Goal: Transaction & Acquisition: Obtain resource

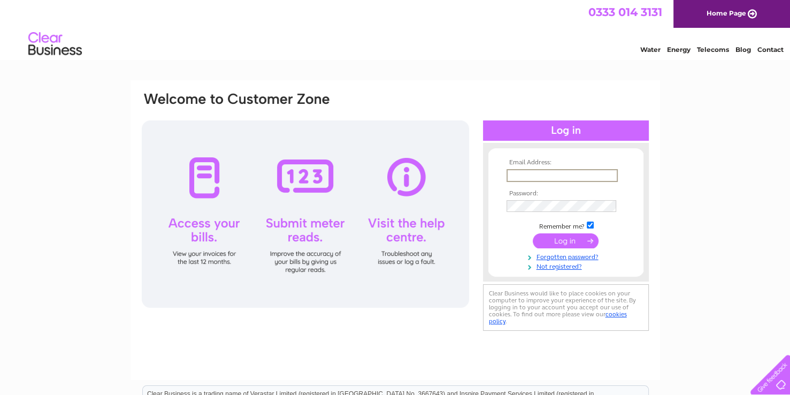
click at [516, 172] on input "text" at bounding box center [561, 175] width 111 height 13
type input "breakwell@waitrose.com"
click at [679, 143] on div "Email Address: breakwell@waitrose.com Password: Forgotten password?" at bounding box center [395, 321] width 790 height 482
click at [728, 287] on div "Email Address: breakwell@waitrose.com Password: Forgotten password?" at bounding box center [395, 321] width 790 height 482
click at [567, 239] on input "submit" at bounding box center [566, 239] width 66 height 15
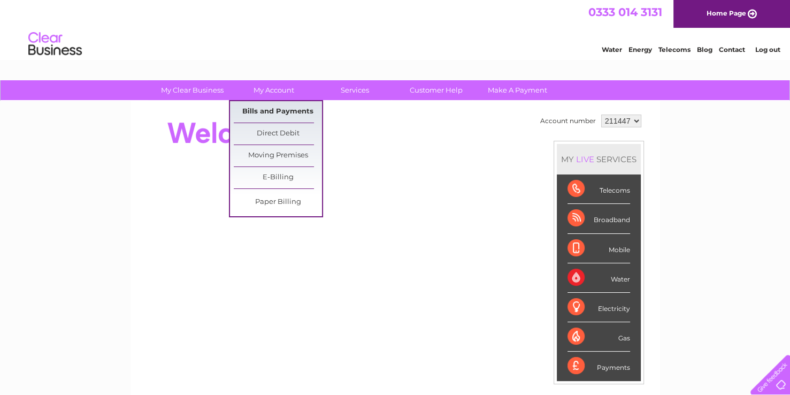
click at [263, 110] on link "Bills and Payments" at bounding box center [278, 111] width 88 height 21
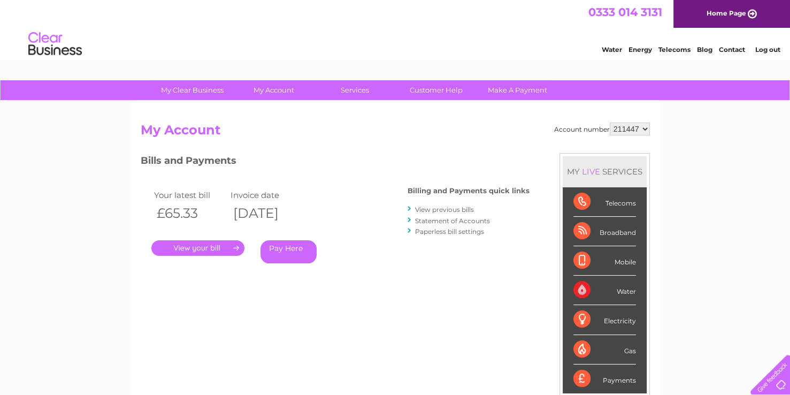
drag, startPoint x: 205, startPoint y: 246, endPoint x: 445, endPoint y: 240, distance: 239.7
click at [205, 246] on link "." at bounding box center [197, 248] width 93 height 16
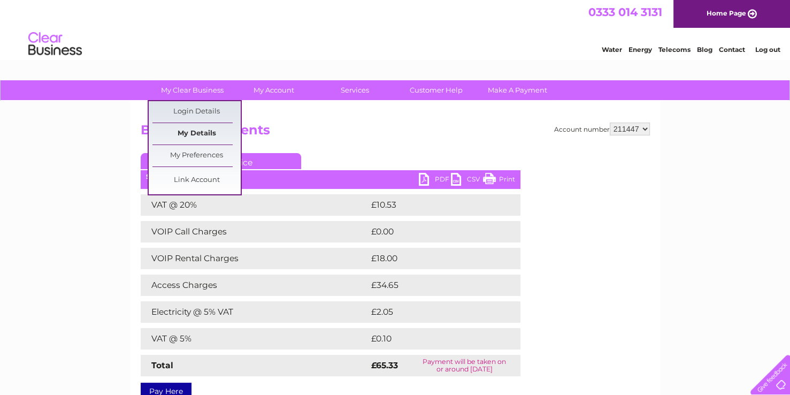
click at [190, 128] on link "My Details" at bounding box center [196, 133] width 88 height 21
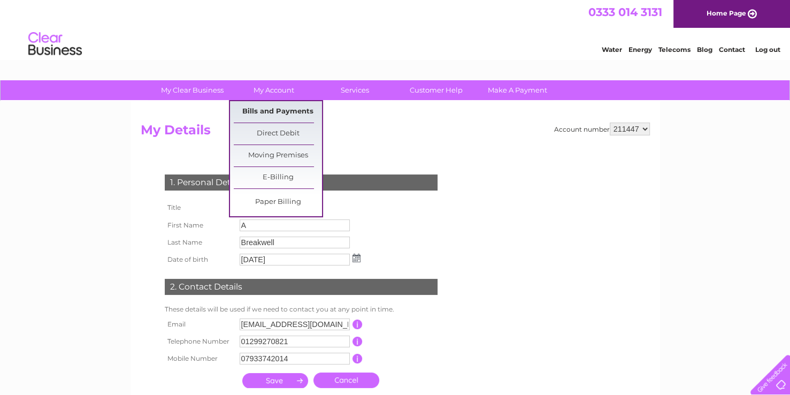
click at [271, 109] on link "Bills and Payments" at bounding box center [278, 111] width 88 height 21
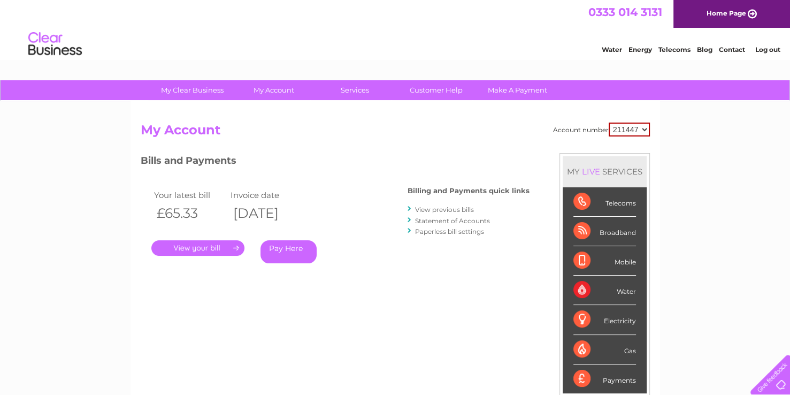
click at [456, 207] on link "View previous bills" at bounding box center [444, 209] width 59 height 8
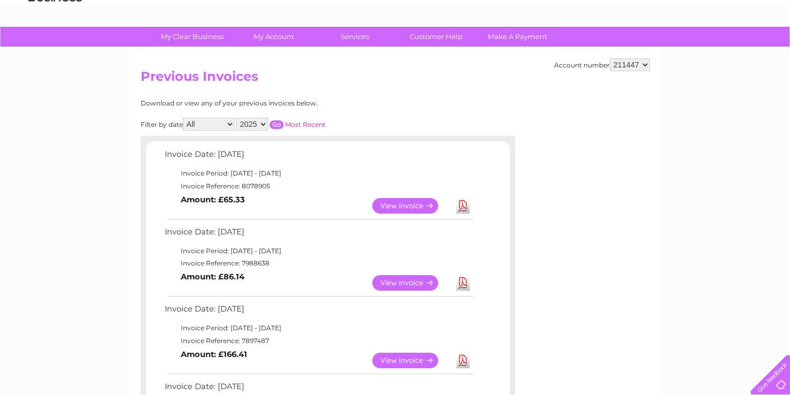
scroll to position [107, 0]
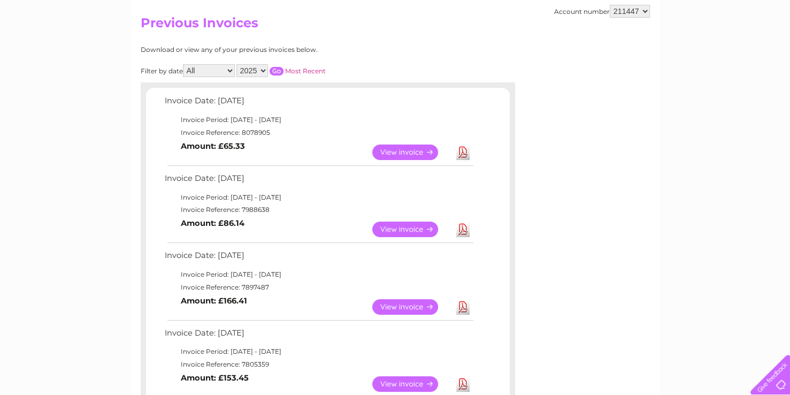
click at [404, 149] on link "View" at bounding box center [411, 152] width 79 height 16
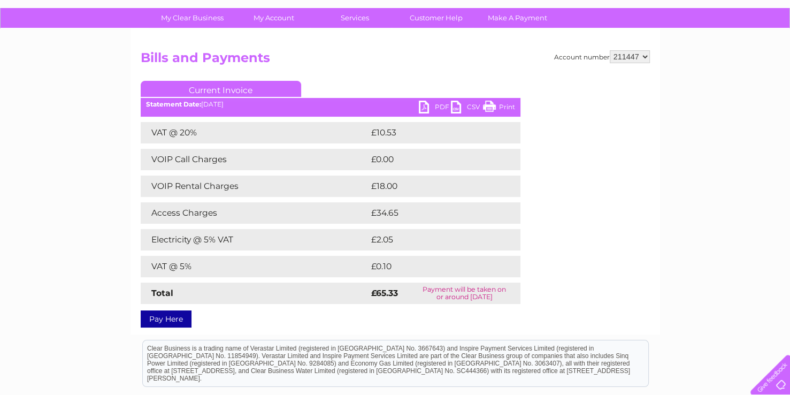
scroll to position [53, 0]
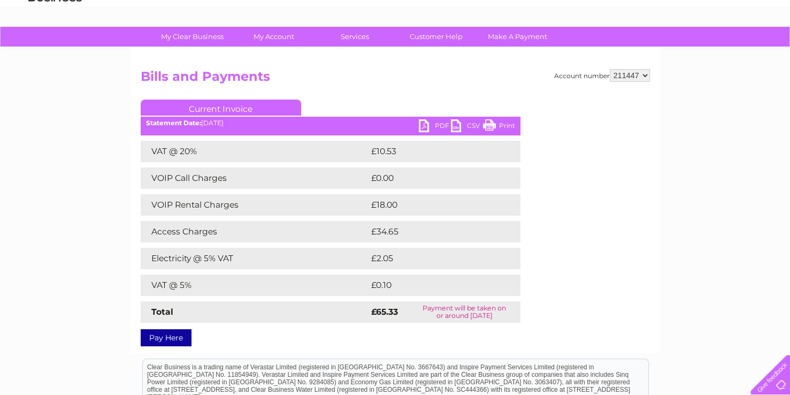
click at [234, 106] on link "Current Invoice" at bounding box center [221, 107] width 160 height 16
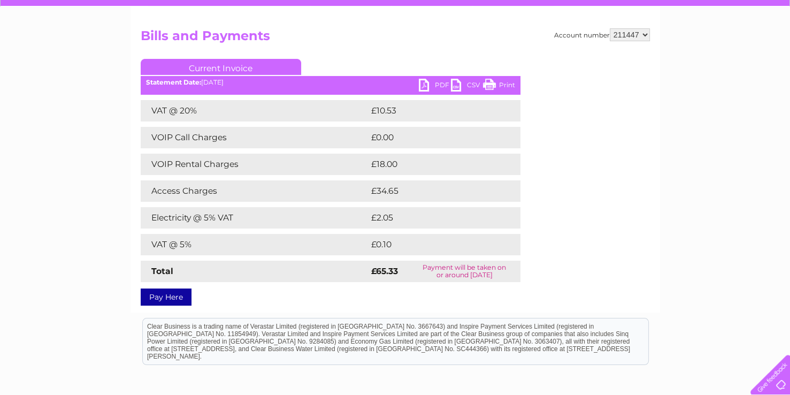
scroll to position [107, 0]
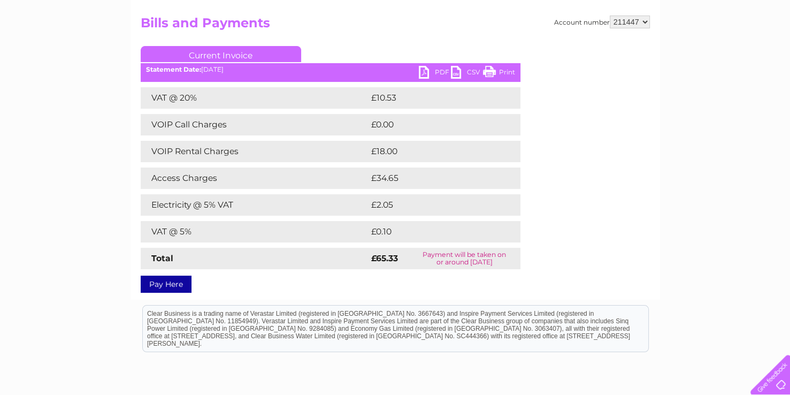
click at [229, 57] on link "Current Invoice" at bounding box center [221, 54] width 160 height 16
click at [229, 53] on link "Current Invoice" at bounding box center [221, 54] width 160 height 16
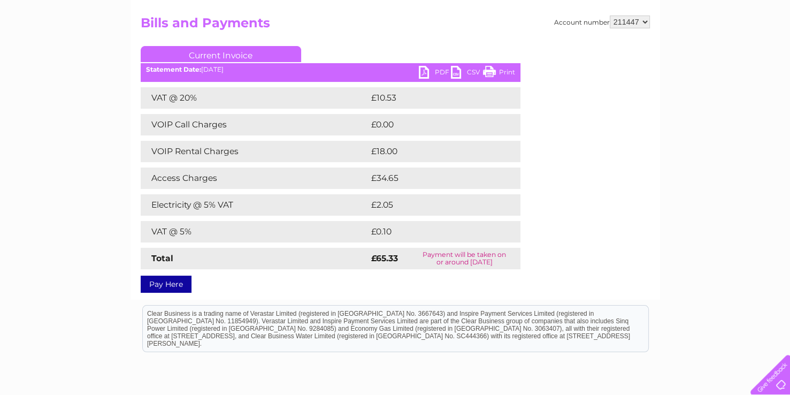
click at [424, 70] on link "PDF" at bounding box center [435, 74] width 32 height 16
